Goal: Check status: Check status

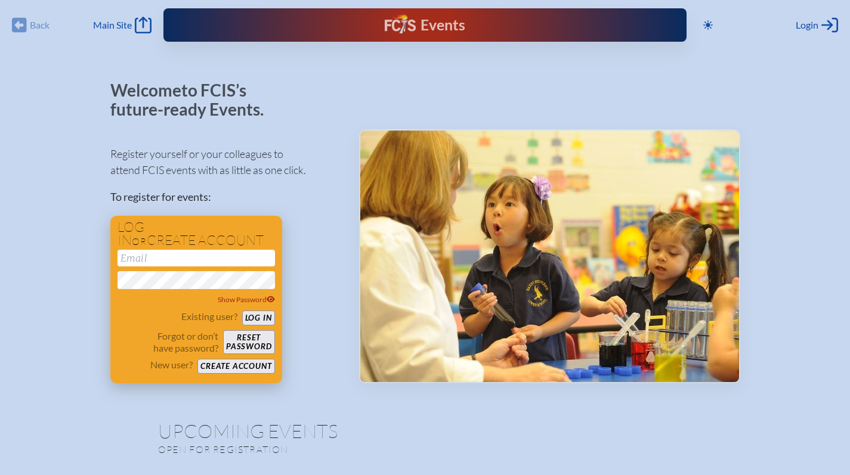
type input "[EMAIL_ADDRESS][DOMAIN_NAME]"
click at [264, 321] on button "Log in" at bounding box center [258, 318] width 33 height 15
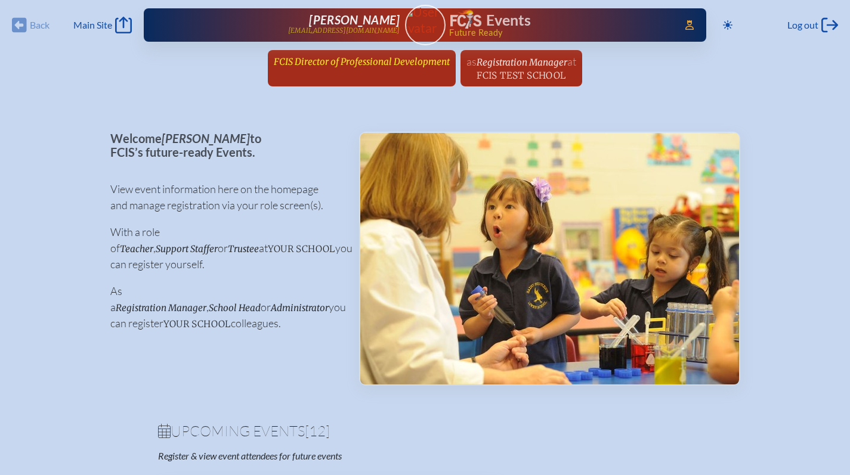
click at [405, 58] on span "FCIS Director of Professional Development" at bounding box center [362, 61] width 176 height 11
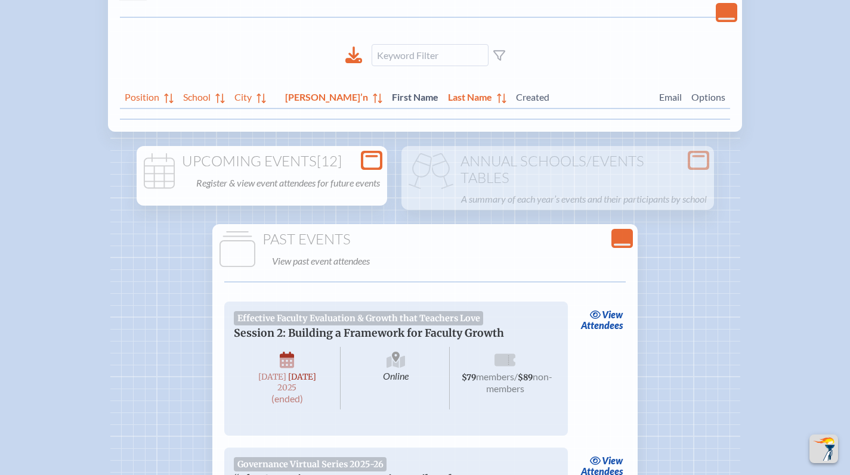
scroll to position [313, 0]
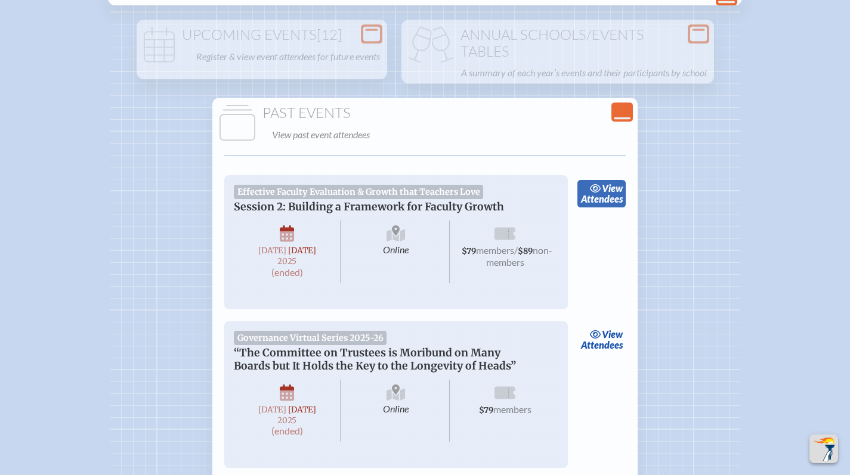
click at [605, 208] on link "view Attendees" at bounding box center [601, 193] width 48 height 27
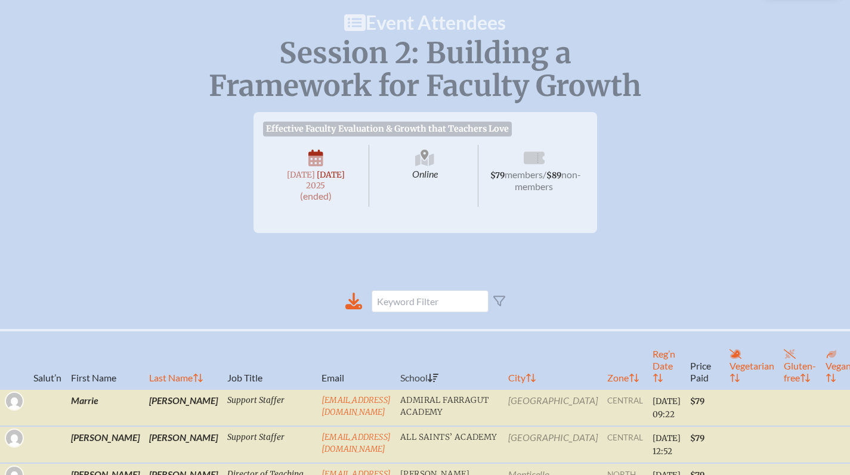
scroll to position [280, 0]
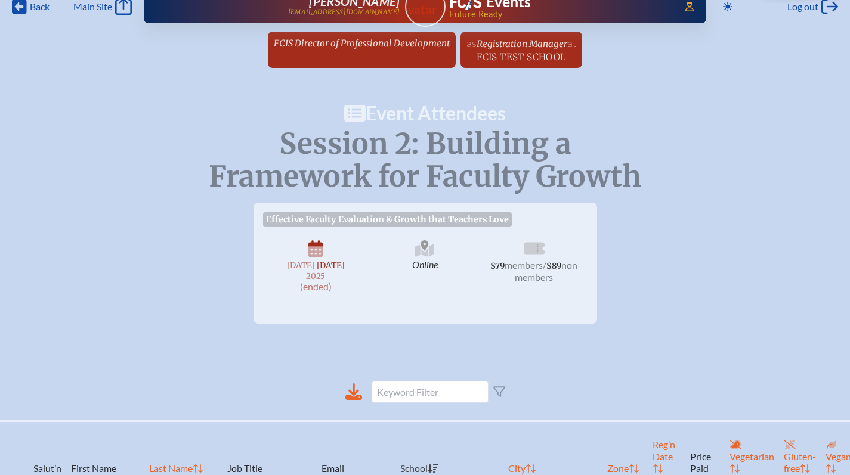
scroll to position [0, 0]
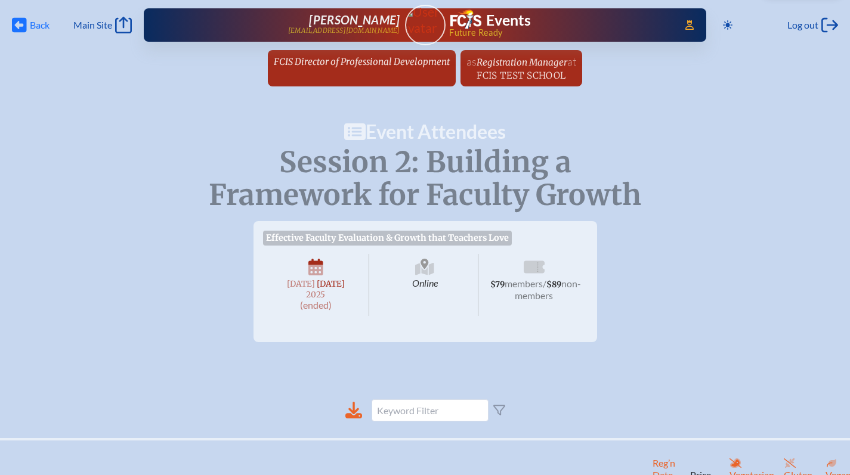
click at [39, 21] on span "Back" at bounding box center [40, 25] width 20 height 12
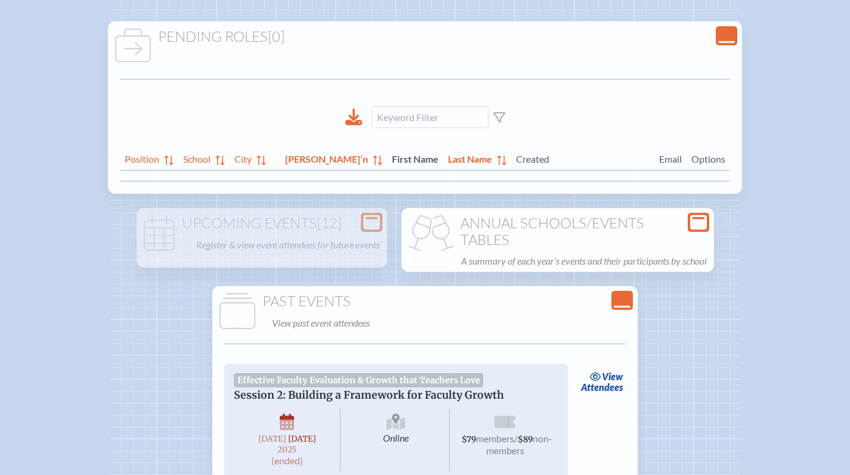
scroll to position [143, 0]
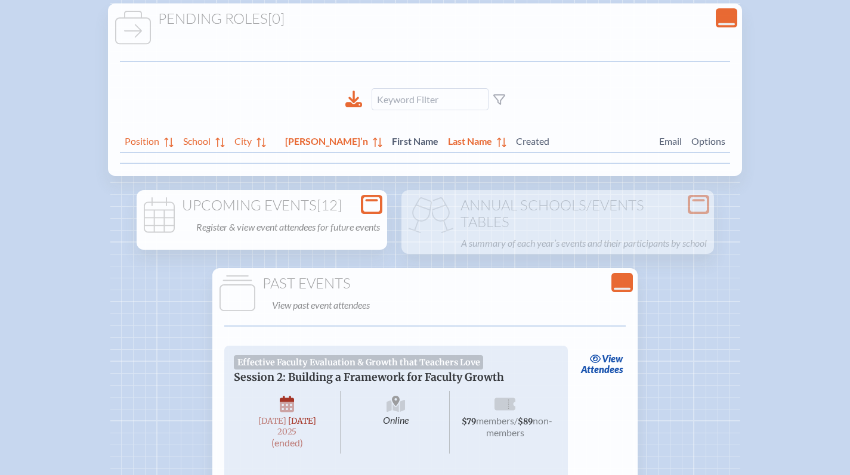
click at [380, 196] on icon "Open Console" at bounding box center [371, 204] width 17 height 17
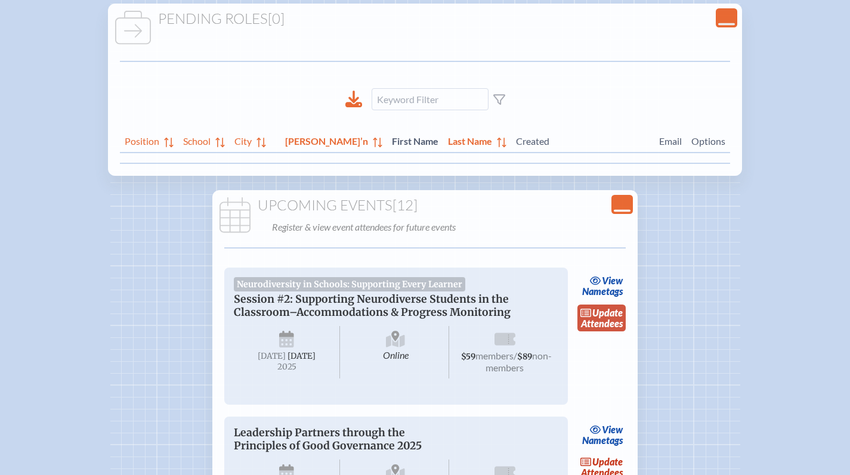
click at [595, 315] on span "update" at bounding box center [607, 312] width 30 height 11
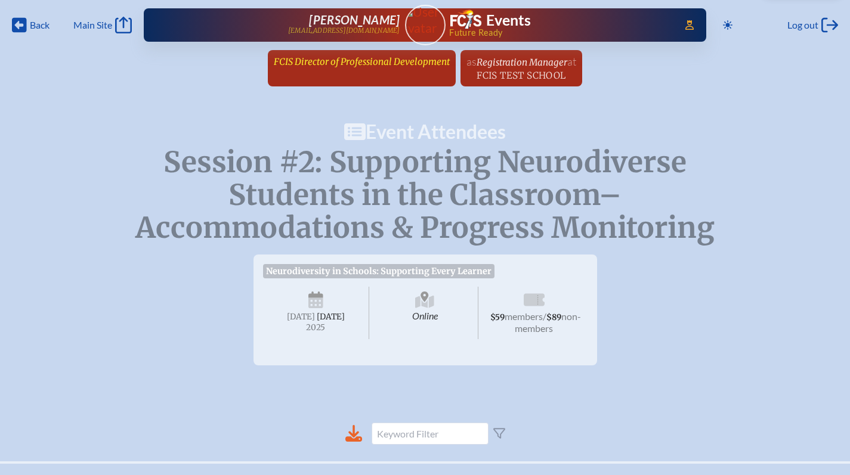
click at [392, 64] on span "FCIS Director of Professional Development" at bounding box center [362, 61] width 176 height 11
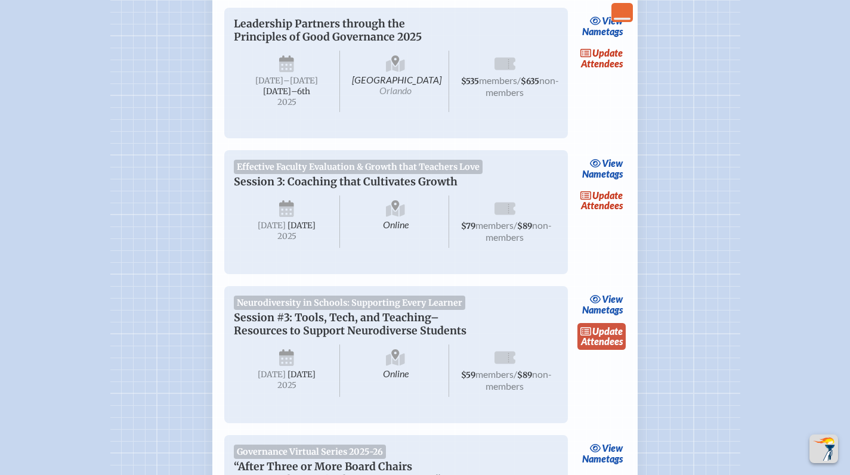
scroll to position [552, 0]
click at [597, 350] on link "update Attendees" at bounding box center [601, 336] width 49 height 27
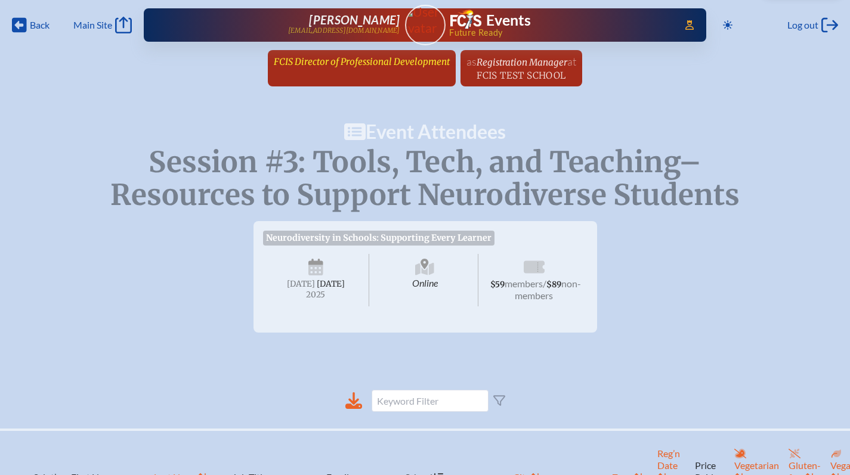
click at [385, 58] on span "FCIS Director of Professional Development" at bounding box center [362, 61] width 176 height 11
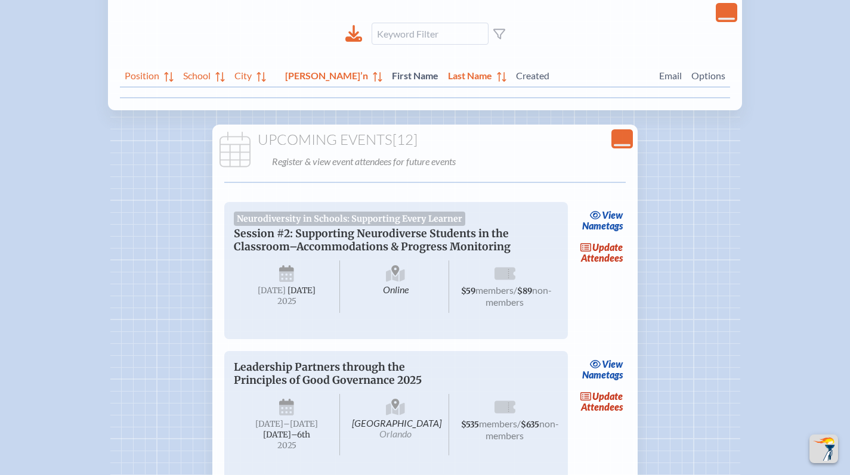
scroll to position [929, 0]
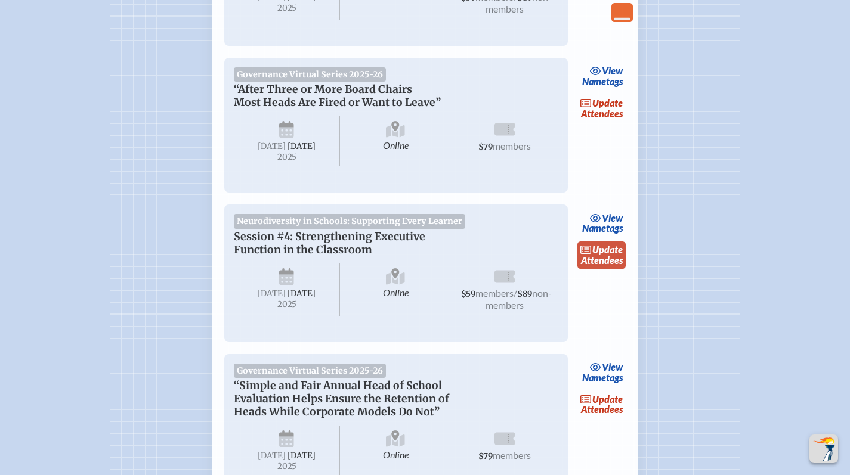
click at [613, 269] on link "update Attendees" at bounding box center [601, 255] width 49 height 27
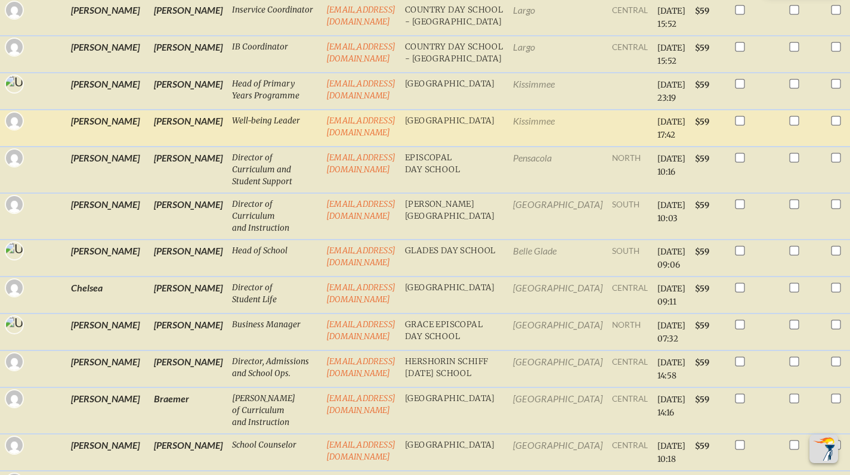
scroll to position [1415, 0]
